Goal: Transaction & Acquisition: Purchase product/service

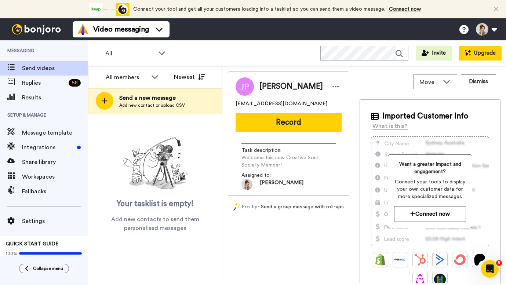
click at [482, 50] on button "Upgrade" at bounding box center [480, 53] width 43 height 15
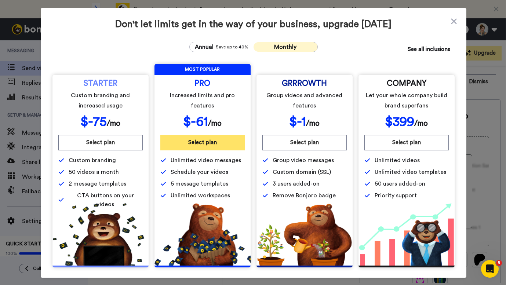
click at [214, 145] on button "Select plan" at bounding box center [202, 142] width 84 height 15
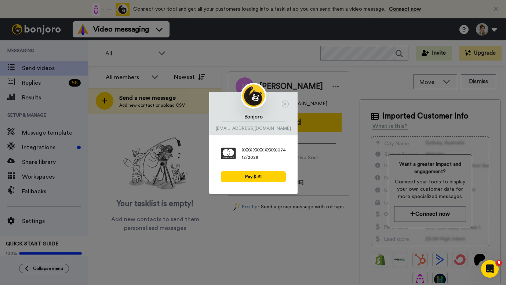
click at [260, 151] on div "XXXX XXXX XXXX 0374" at bounding box center [264, 150] width 44 height 6
click at [256, 177] on button "Pay $-61" at bounding box center [253, 176] width 65 height 11
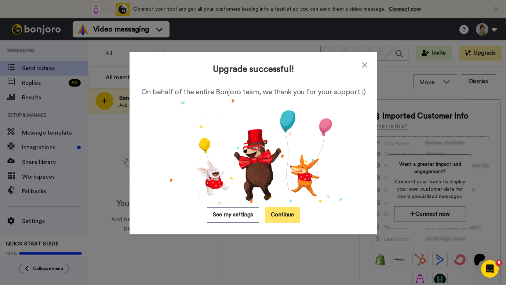
click at [277, 219] on button "Continue" at bounding box center [282, 214] width 35 height 15
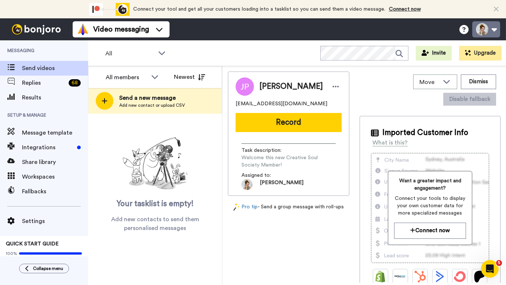
click at [486, 31] on button at bounding box center [486, 29] width 28 height 16
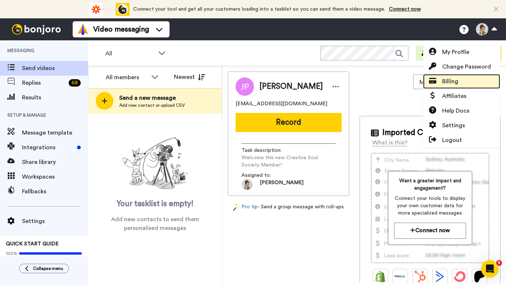
click at [452, 84] on span "Billing" at bounding box center [450, 81] width 16 height 9
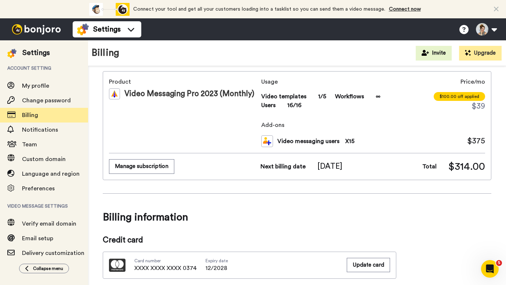
scroll to position [35, 0]
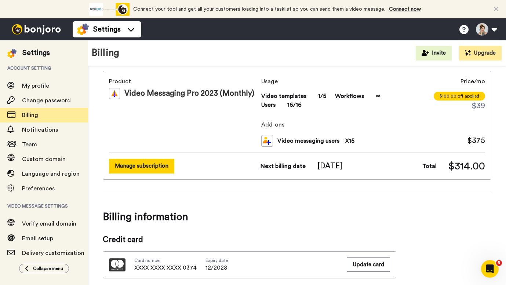
click at [150, 164] on button "Manage subscription" at bounding box center [141, 166] width 65 height 14
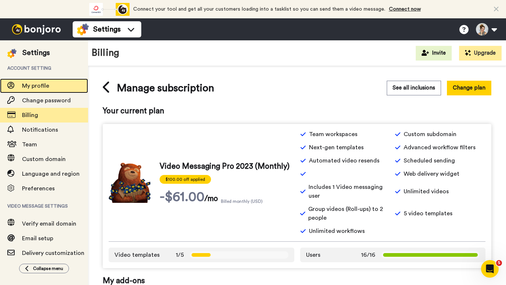
click at [39, 84] on span "My profile" at bounding box center [35, 86] width 27 height 6
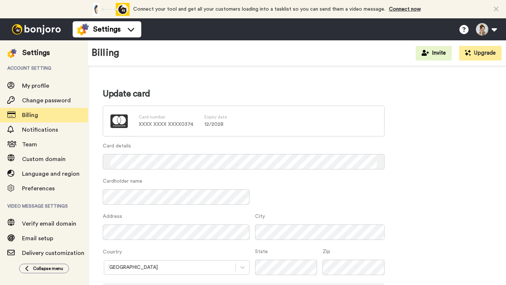
click at [167, 120] on div "Card number XXXX XXXX XXXX 0374" at bounding box center [166, 120] width 55 height 15
click at [173, 125] on p "XXXX XXXX XXXX 0374" at bounding box center [166, 124] width 55 height 7
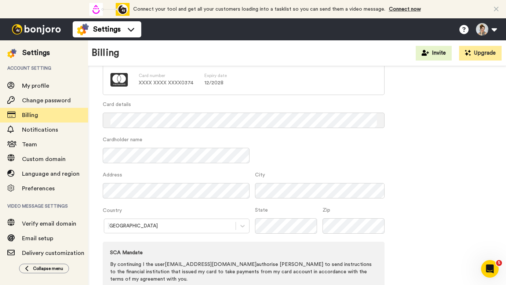
scroll to position [58, 0]
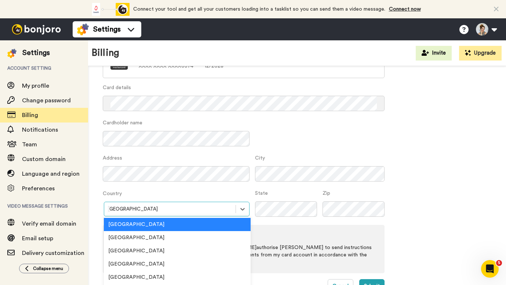
click at [189, 212] on div "option Australia focused, 1 of 250. 250 results available. Use Up and Down to c…" at bounding box center [176, 209] width 147 height 15
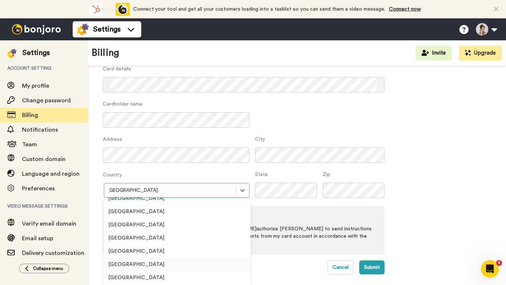
scroll to position [0, 0]
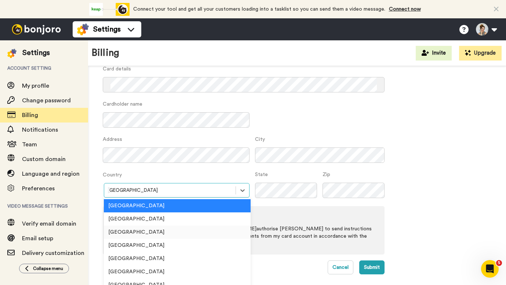
click at [162, 230] on div "United States" at bounding box center [177, 232] width 147 height 13
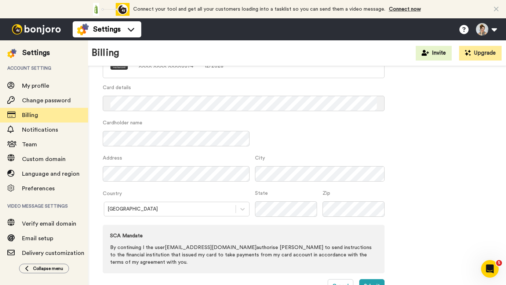
click at [412, 163] on div "Update card Card number XXXX XXXX XXXX 0374 Expiry date 12 / 2028 Card details …" at bounding box center [297, 161] width 388 height 263
click at [377, 282] on button "Submit" at bounding box center [371, 286] width 25 height 14
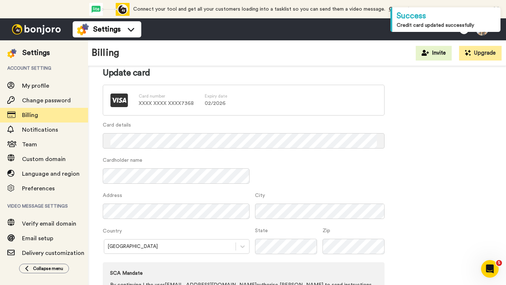
scroll to position [0, 0]
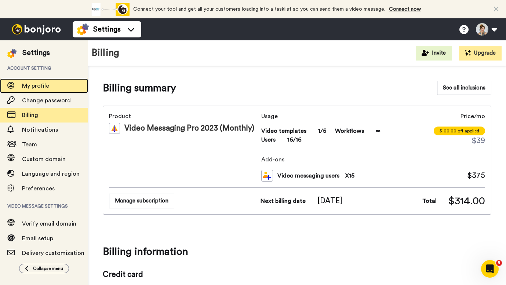
click at [47, 89] on span "My profile" at bounding box center [35, 86] width 27 height 6
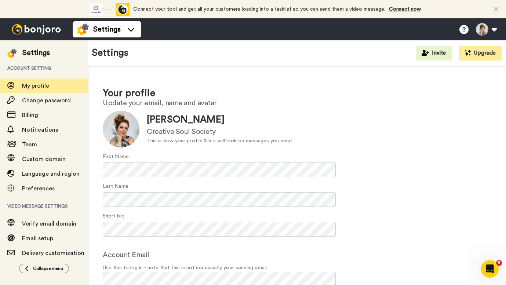
click at [37, 29] on img at bounding box center [36, 29] width 55 height 10
click at [41, 28] on img at bounding box center [36, 29] width 55 height 10
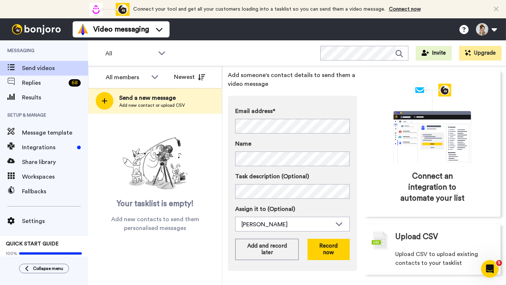
scroll to position [37, 0]
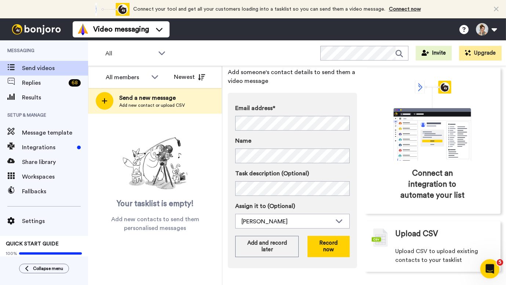
click at [490, 270] on icon "Open Intercom Messenger" at bounding box center [489, 268] width 12 height 12
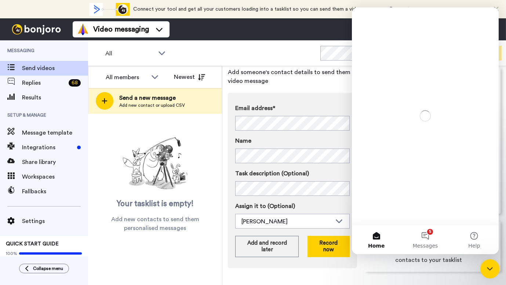
scroll to position [0, 0]
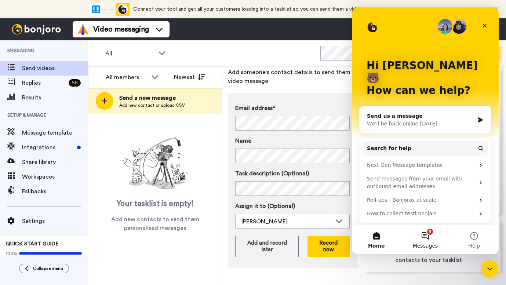
click at [427, 235] on button "5 Messages" at bounding box center [425, 239] width 49 height 29
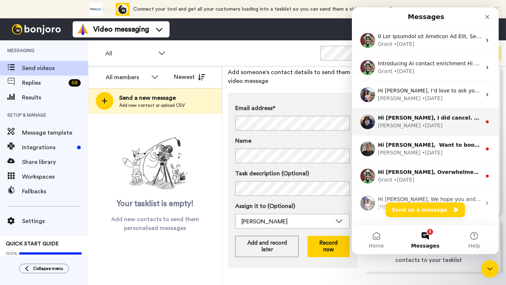
click at [440, 125] on div "Johann • 18w ago" at bounding box center [429, 126] width 103 height 8
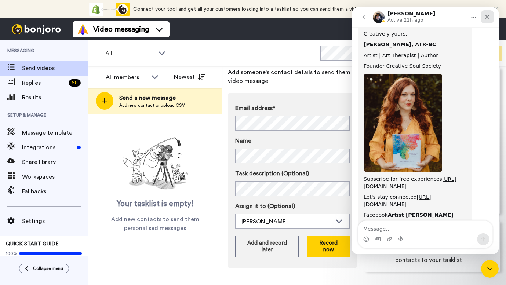
scroll to position [1482, 0]
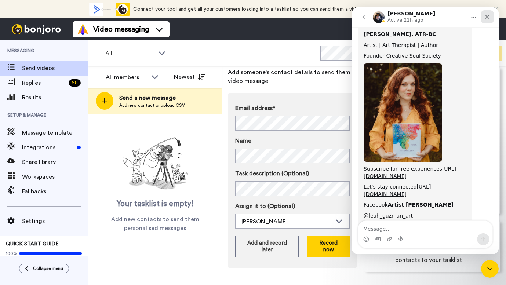
click at [490, 17] on icon "Close" at bounding box center [487, 17] width 6 height 6
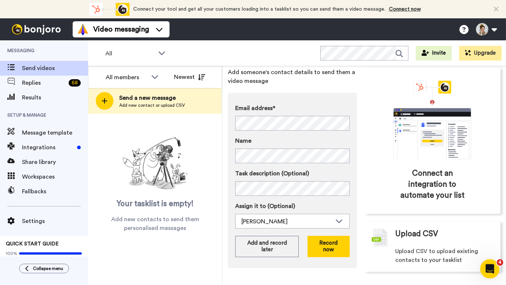
click at [484, 274] on div "Open Intercom Messenger" at bounding box center [488, 268] width 24 height 24
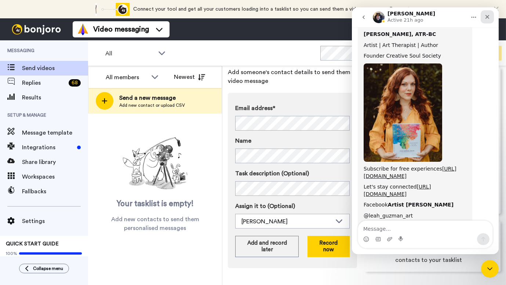
click at [488, 16] on icon "Close" at bounding box center [487, 17] width 4 height 4
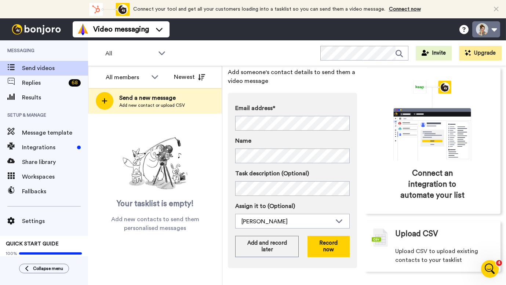
click at [483, 31] on button at bounding box center [486, 29] width 28 height 16
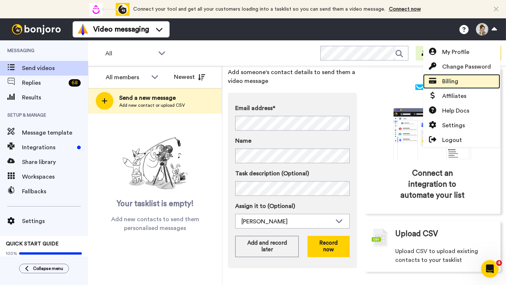
click at [452, 83] on span "Billing" at bounding box center [450, 81] width 16 height 9
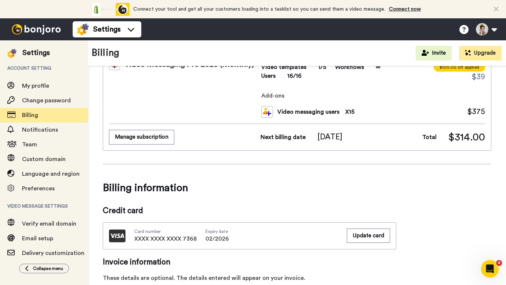
scroll to position [46, 0]
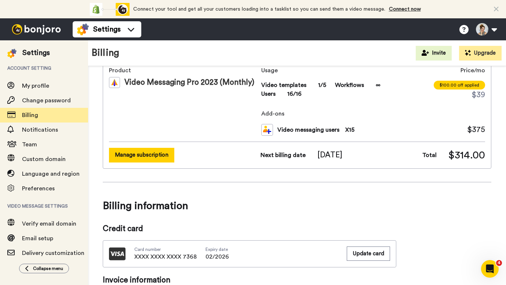
click at [146, 153] on button "Manage subscription" at bounding box center [141, 155] width 65 height 14
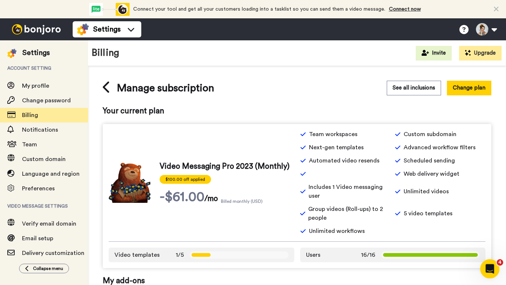
click at [488, 266] on icon "Open Intercom Messenger" at bounding box center [489, 268] width 12 height 12
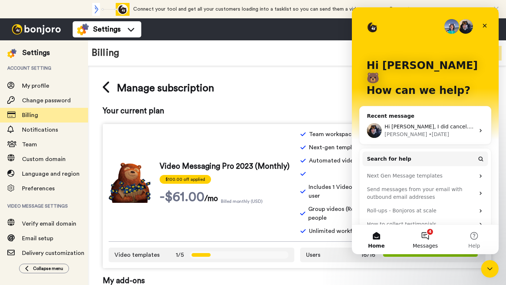
click at [428, 234] on button "4 Messages" at bounding box center [425, 239] width 49 height 29
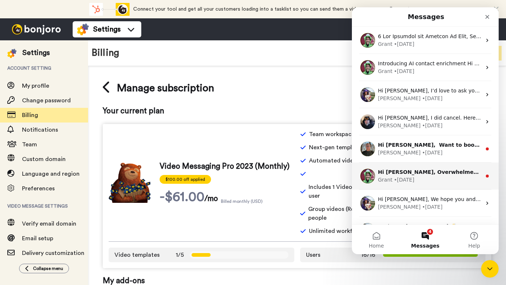
click at [434, 175] on div "Hi [PERSON_NAME], Overwhelmed with [PERSON_NAME] tasks and videos to do? Use Wo…" at bounding box center [429, 172] width 103 height 8
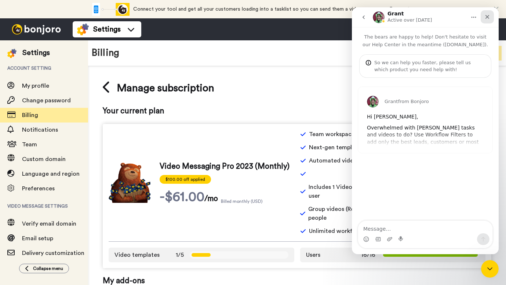
click at [491, 15] on div "Close" at bounding box center [486, 16] width 13 height 13
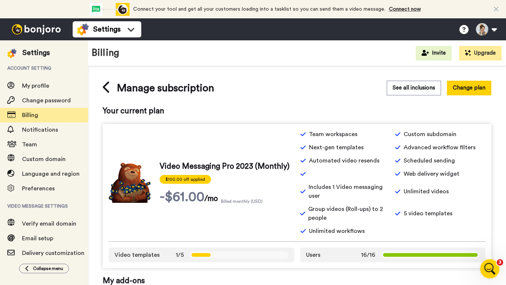
click at [485, 271] on div "Open Intercom Messenger" at bounding box center [488, 268] width 24 height 24
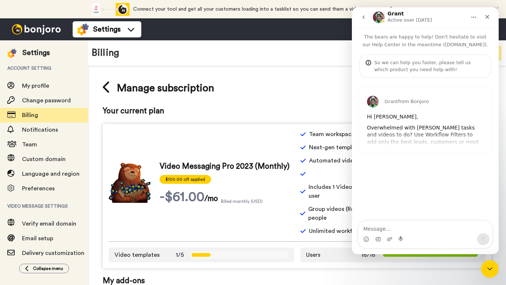
click at [383, 230] on textarea "Message…" at bounding box center [425, 227] width 134 height 12
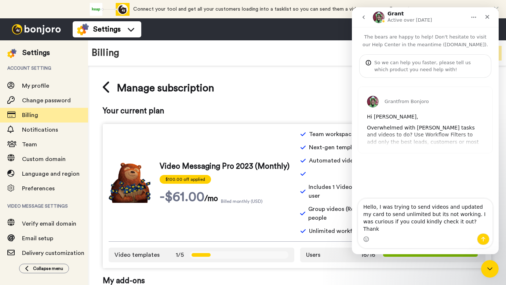
type textarea "Hello, I was trying to send videos and updated my card to send unlimited but it…"
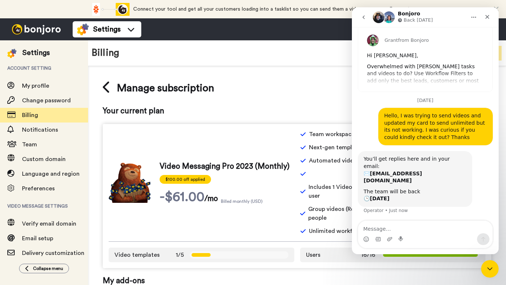
scroll to position [69, 0]
